Goal: Information Seeking & Learning: Learn about a topic

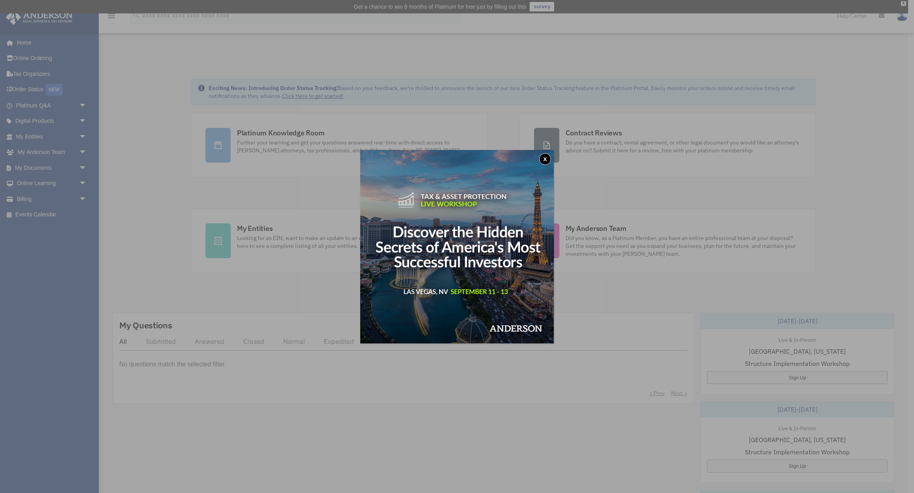
click at [544, 157] on button "x" at bounding box center [545, 159] width 12 height 12
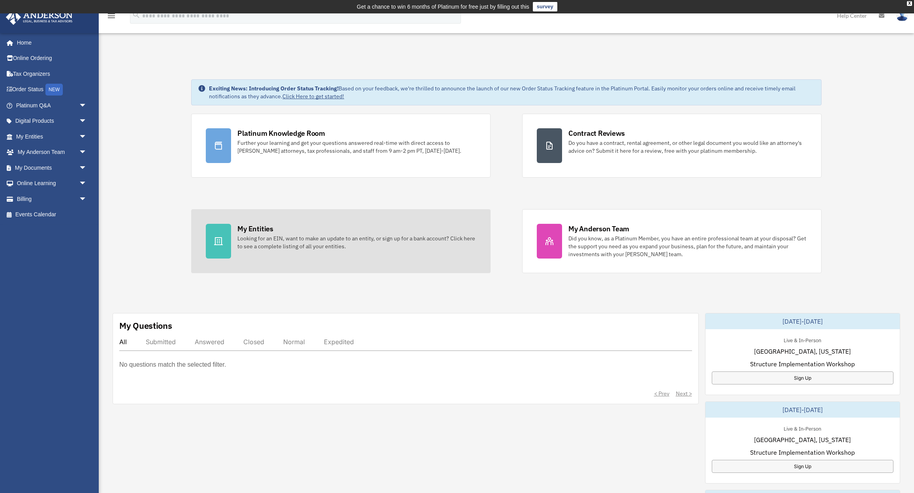
click at [250, 237] on div "Looking for an EIN, want to make an update to an entity, or sign up for a bank …" at bounding box center [356, 243] width 239 height 16
click at [217, 241] on icon at bounding box center [218, 241] width 9 height 9
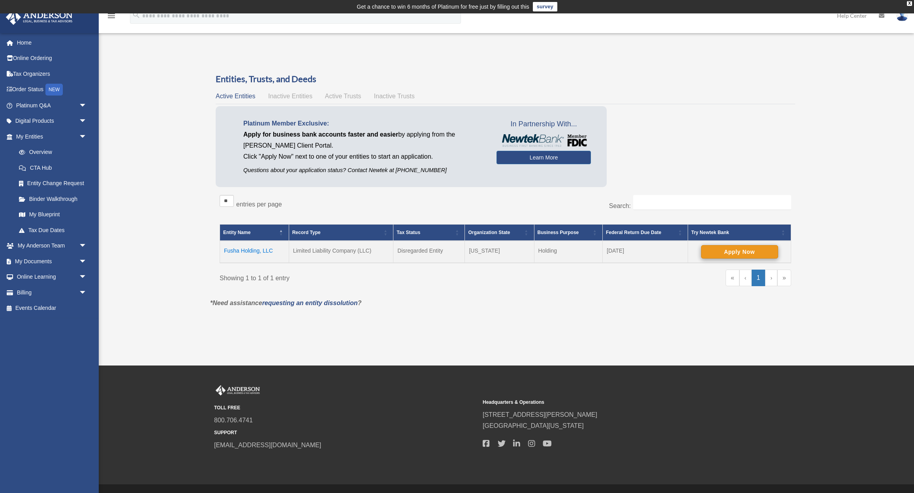
click at [727, 250] on button "Apply Now" at bounding box center [739, 251] width 77 height 13
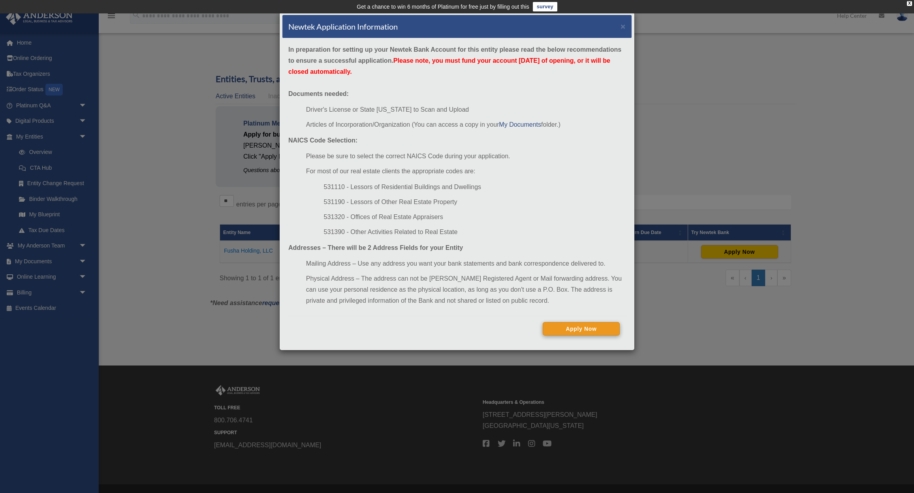
click at [553, 333] on button "Apply Now" at bounding box center [581, 328] width 77 height 13
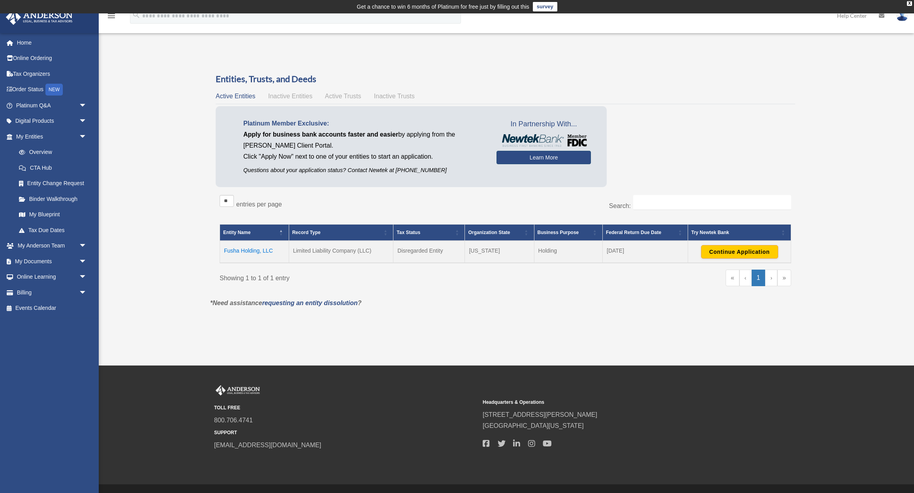
click at [546, 161] on link "Learn More" at bounding box center [544, 157] width 94 height 13
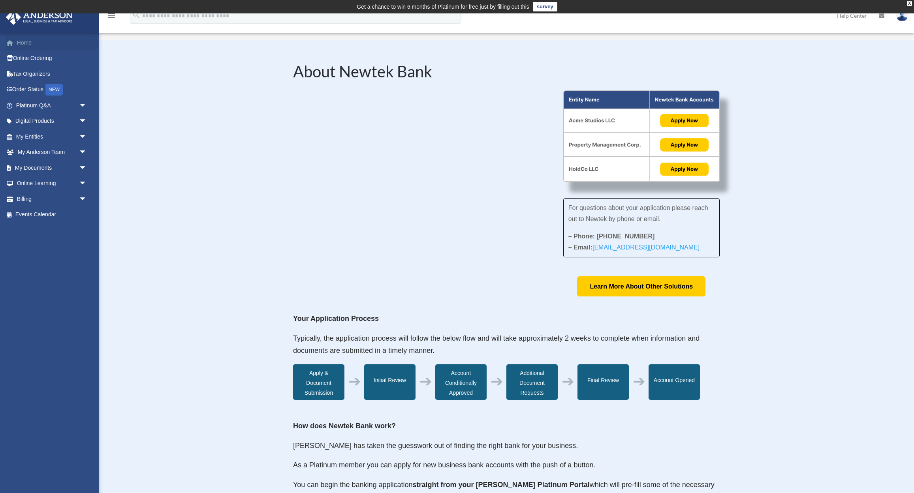
click at [31, 39] on link "Home" at bounding box center [52, 43] width 93 height 16
click at [31, 43] on link "Home" at bounding box center [52, 43] width 93 height 16
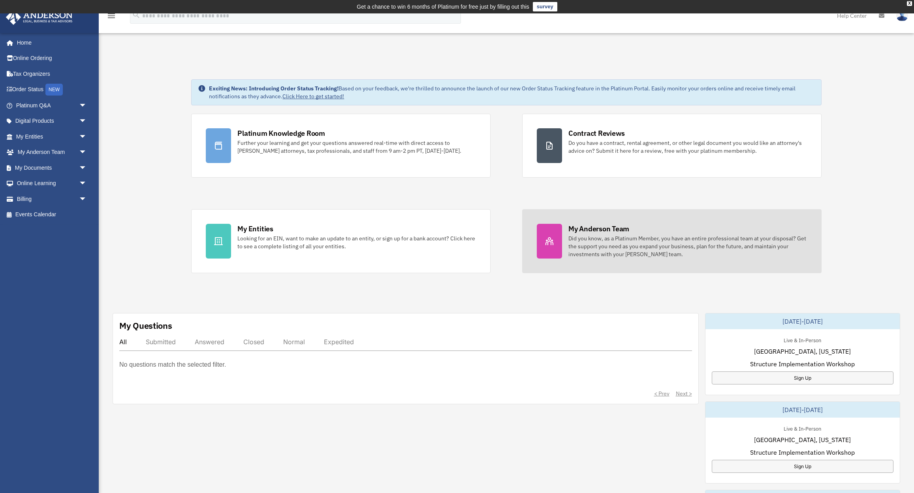
click at [556, 248] on div at bounding box center [549, 241] width 25 height 35
click at [604, 227] on div "My Anderson Team" at bounding box center [599, 229] width 61 height 10
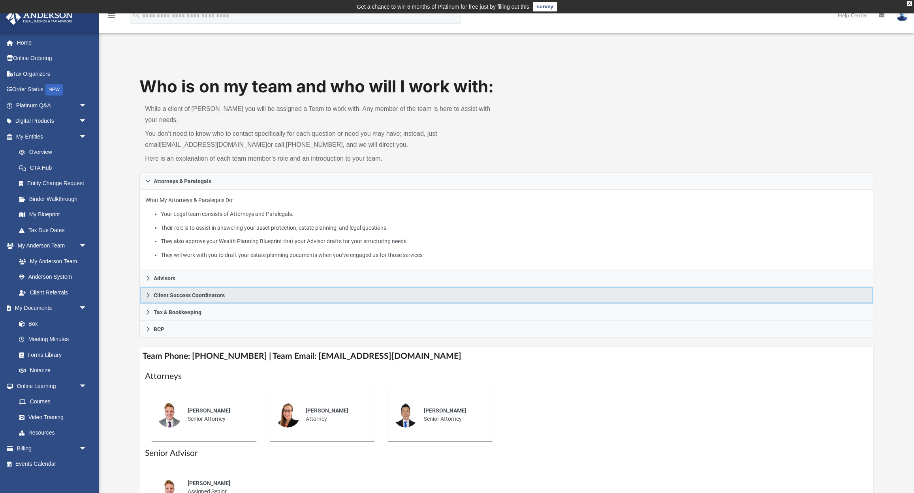
click at [198, 287] on link "Client Success Coordinators" at bounding box center [506, 295] width 734 height 17
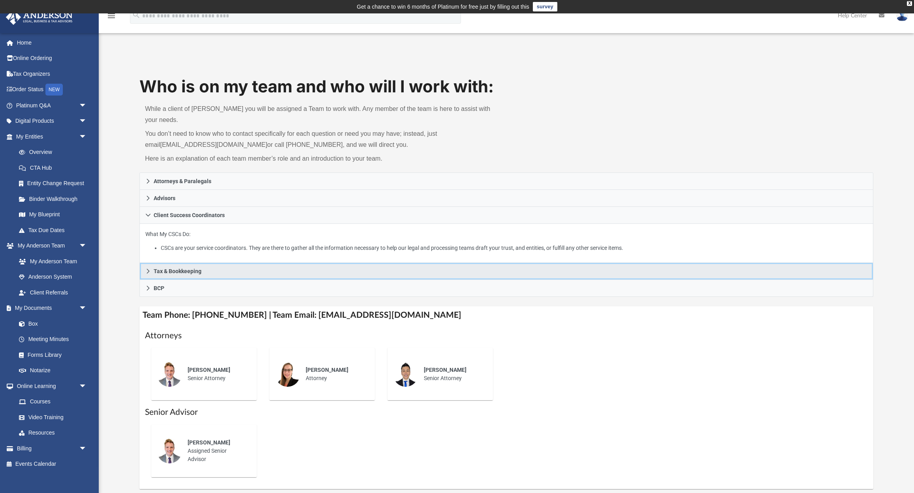
click at [184, 269] on span "Tax & Bookkeeping" at bounding box center [178, 272] width 48 height 6
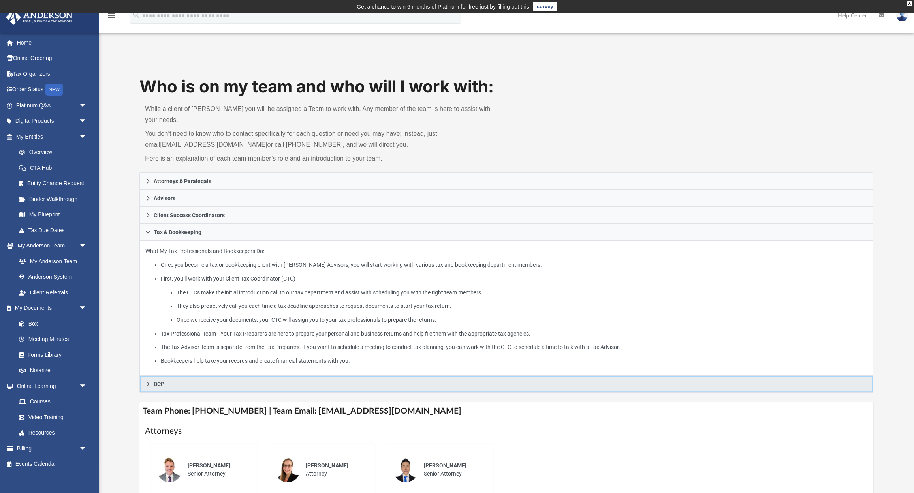
click at [168, 376] on link "BCP" at bounding box center [506, 384] width 734 height 17
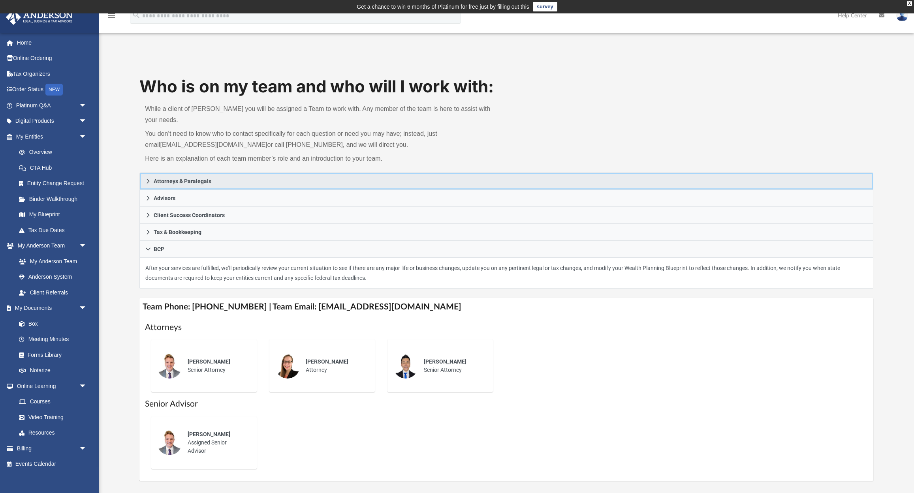
click at [195, 173] on link "Attorneys & Paralegals" at bounding box center [506, 181] width 734 height 17
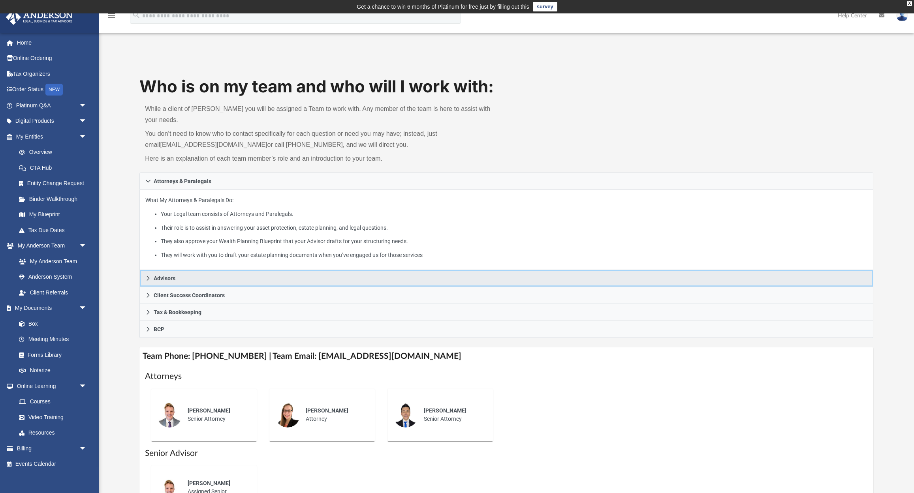
click at [187, 270] on link "Advisors" at bounding box center [506, 278] width 734 height 17
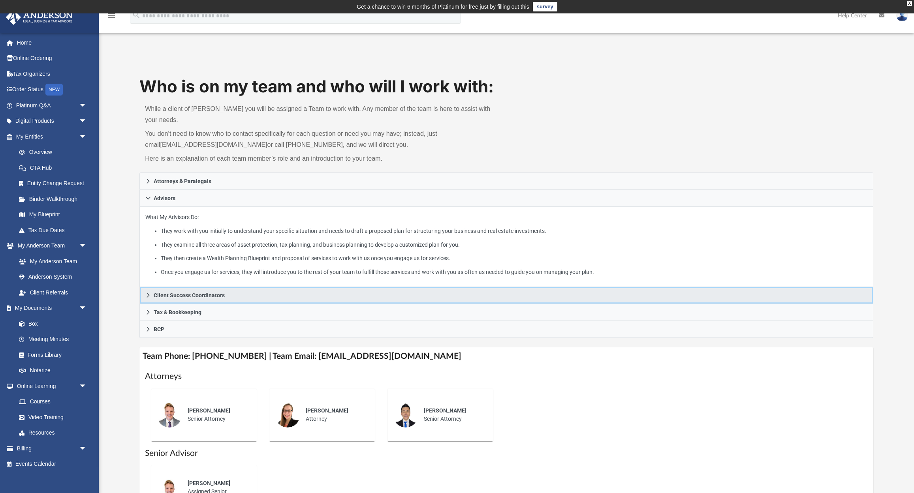
click at [183, 293] on span "Client Success Coordinators" at bounding box center [189, 296] width 71 height 6
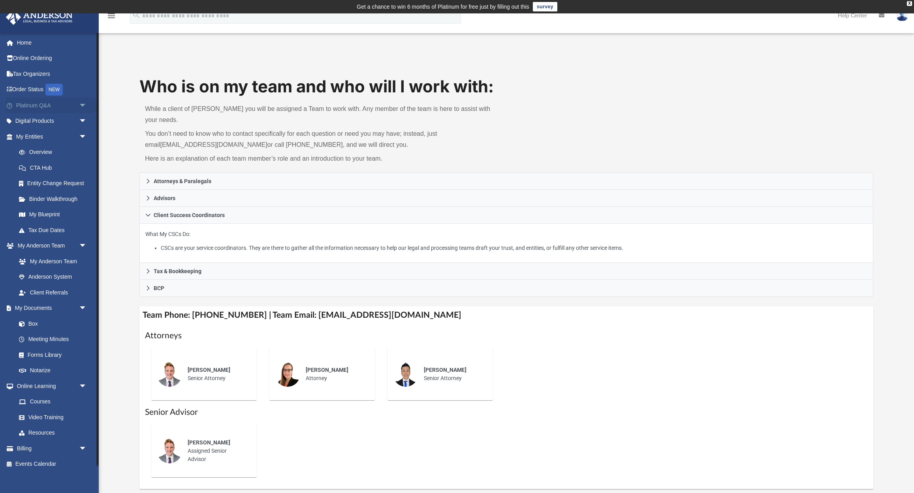
click at [86, 105] on span "arrow_drop_down" at bounding box center [87, 106] width 16 height 16
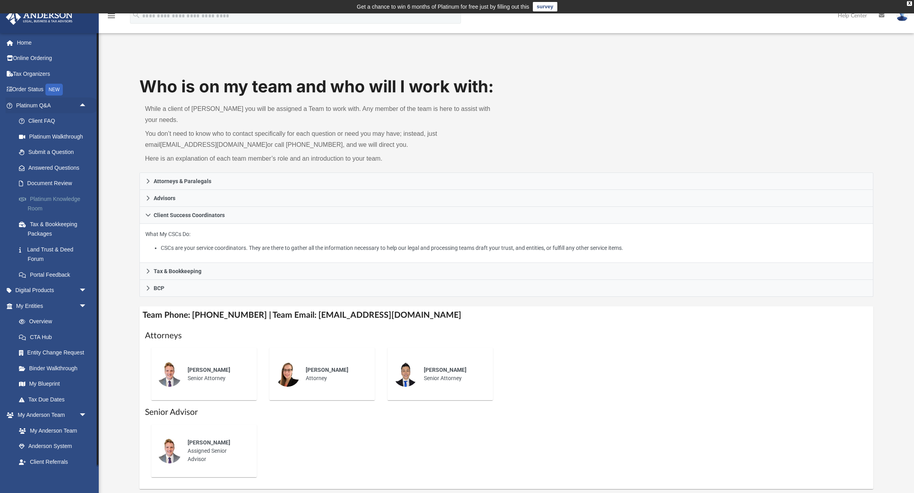
click at [60, 198] on link "Platinum Knowledge Room" at bounding box center [55, 203] width 88 height 25
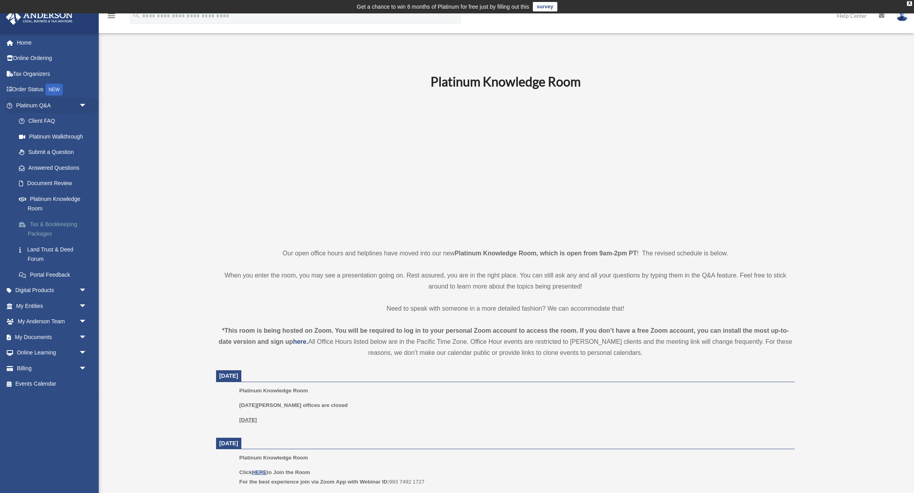
click at [51, 220] on link "Tax & Bookkeeping Packages" at bounding box center [55, 228] width 88 height 25
click at [41, 223] on link "Tax & Bookkeeping Packages" at bounding box center [55, 228] width 88 height 25
click at [40, 232] on link "Tax & Bookkeeping Packages" at bounding box center [55, 228] width 88 height 25
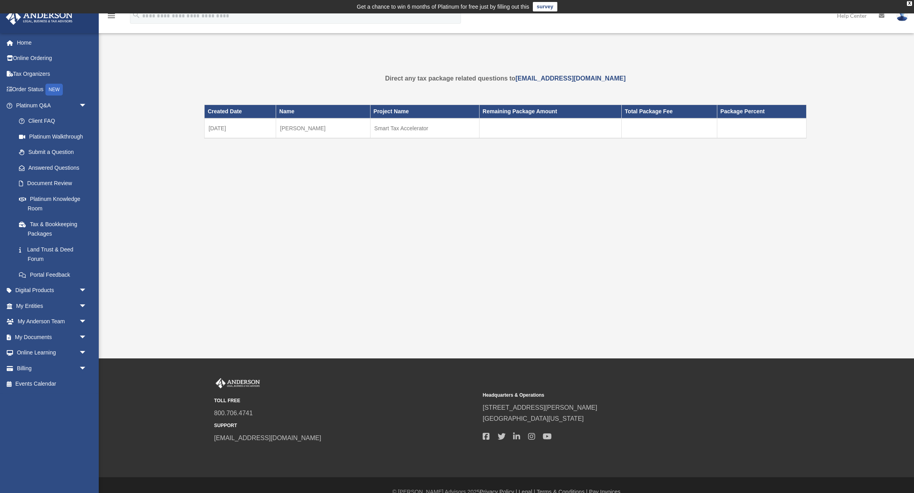
click at [398, 130] on td "Smart Tax Accelerator" at bounding box center [424, 129] width 109 height 20
click at [503, 136] on td at bounding box center [550, 129] width 142 height 20
click at [670, 130] on td at bounding box center [669, 129] width 96 height 20
click at [747, 137] on td at bounding box center [761, 129] width 89 height 20
click at [742, 125] on td at bounding box center [761, 129] width 89 height 20
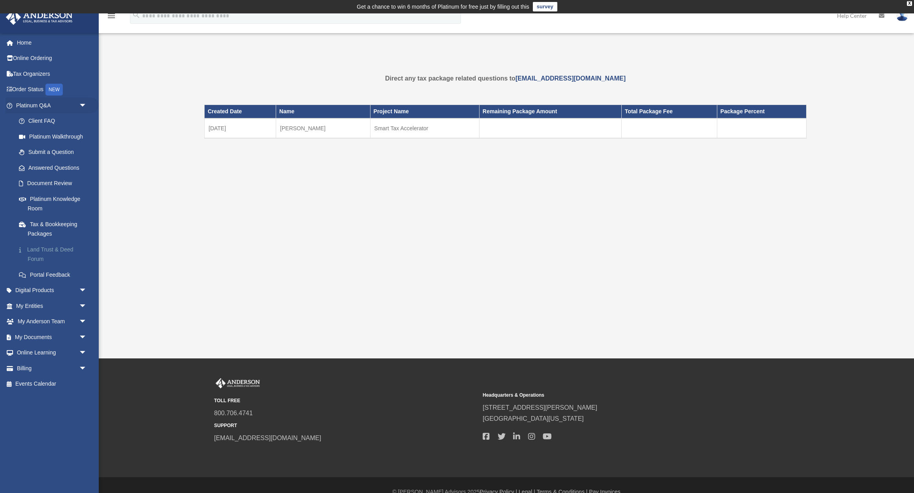
click at [47, 251] on link "Land Trust & Deed Forum" at bounding box center [55, 254] width 88 height 25
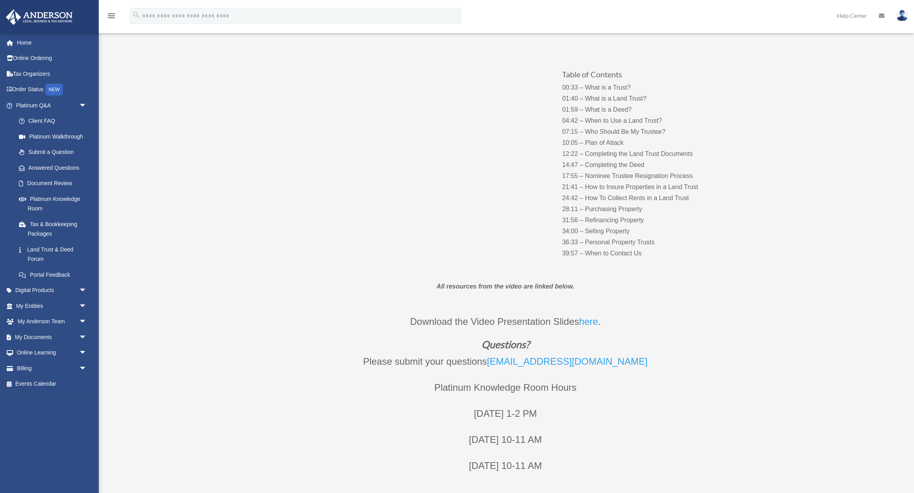
scroll to position [119, 0]
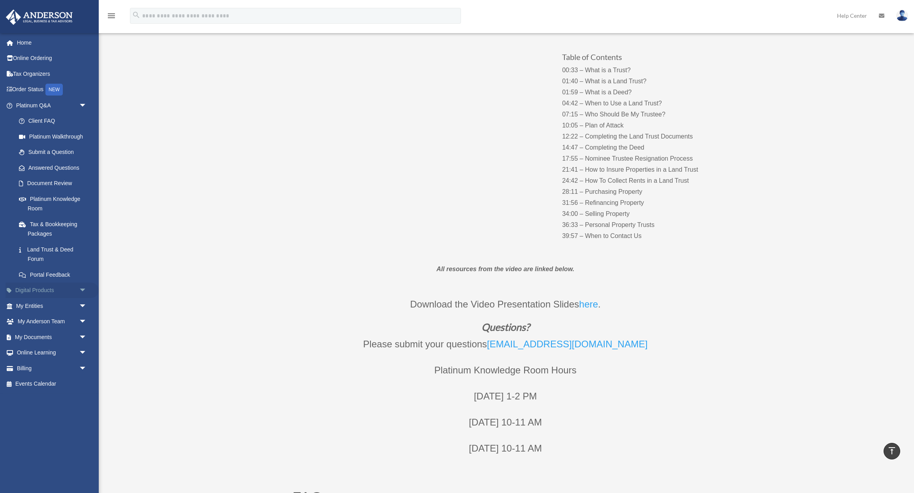
click at [85, 288] on span "arrow_drop_down" at bounding box center [87, 291] width 16 height 16
click at [55, 318] on div "Virtual Bookkeeping" at bounding box center [58, 322] width 61 height 10
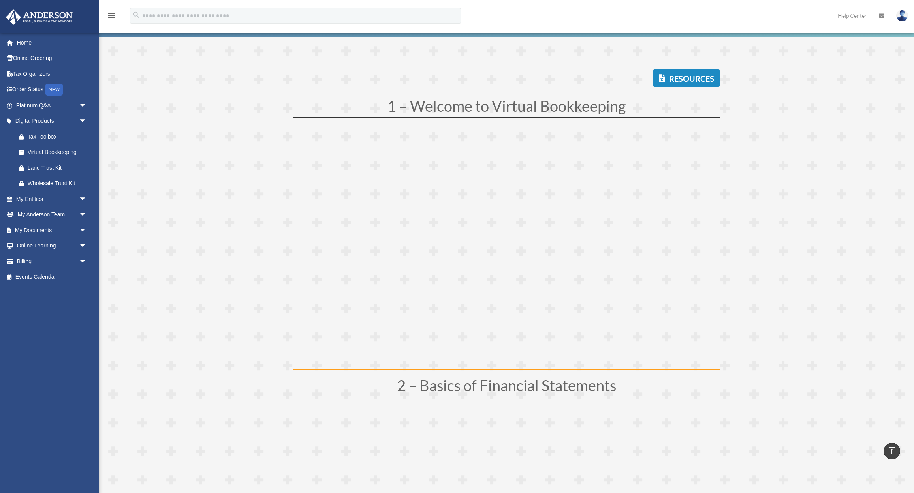
scroll to position [95, 0]
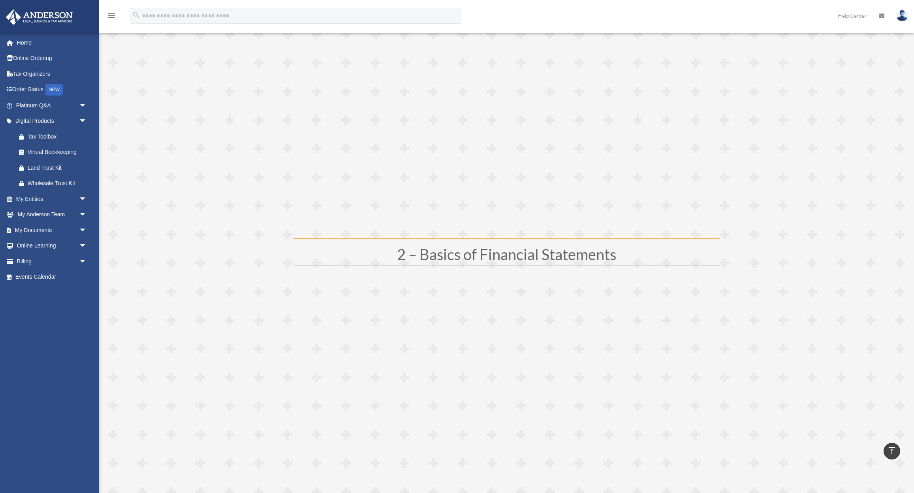
scroll to position [78, 0]
